Goal: Task Accomplishment & Management: Manage account settings

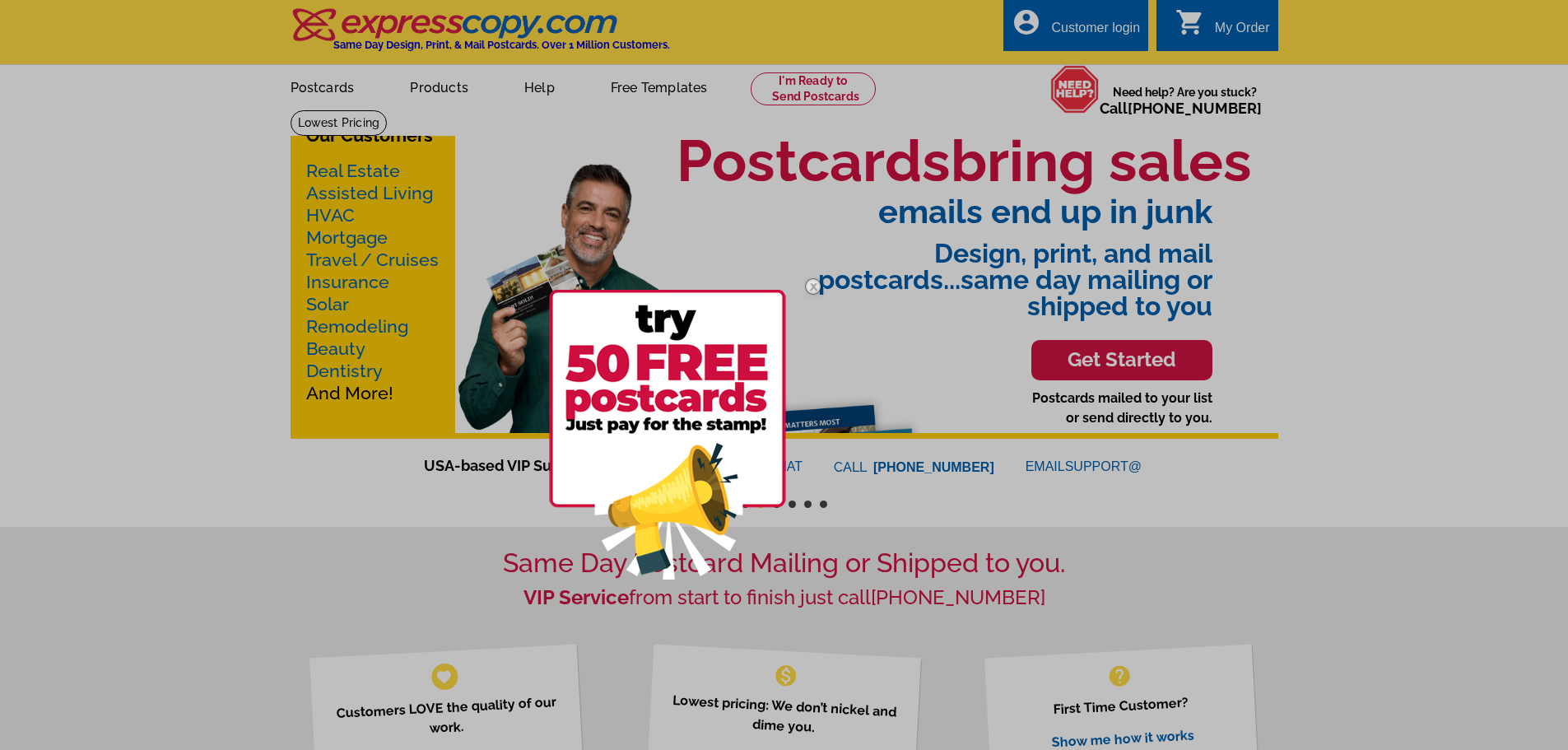
click at [1110, 26] on div at bounding box center [784, 375] width 1568 height 750
click at [810, 285] on img at bounding box center [813, 286] width 48 height 48
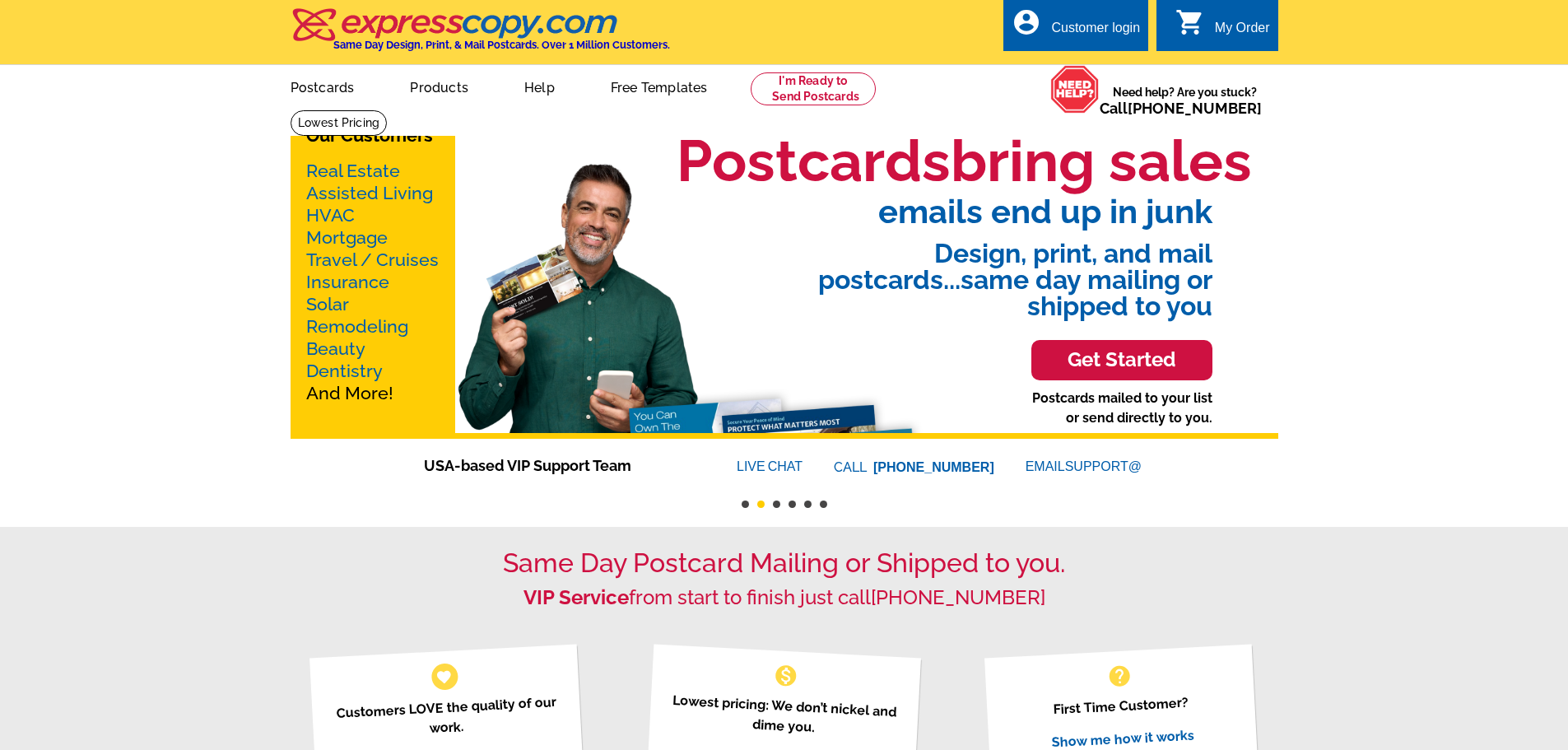
click at [1083, 21] on div "Customer login" at bounding box center [1095, 32] width 89 height 23
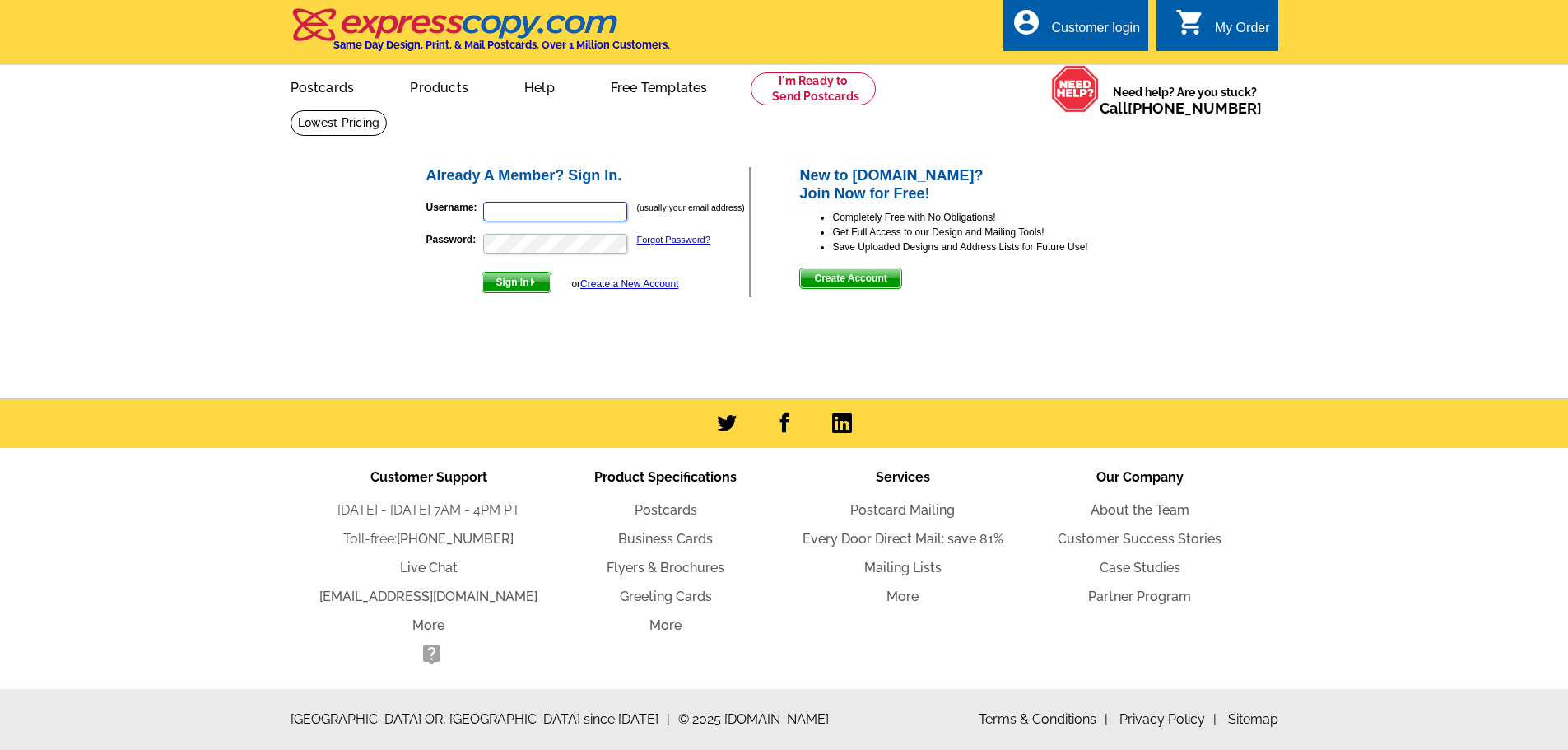
click at [551, 213] on input "Username:" at bounding box center [556, 212] width 144 height 20
type input "catherineeagles@remax.net"
